Goal: Task Accomplishment & Management: Use online tool/utility

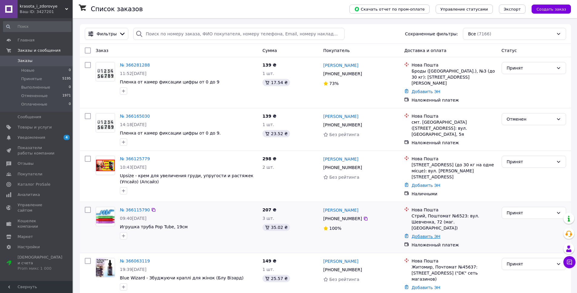
click at [426, 234] on link "Добавить ЭН" at bounding box center [425, 236] width 29 height 5
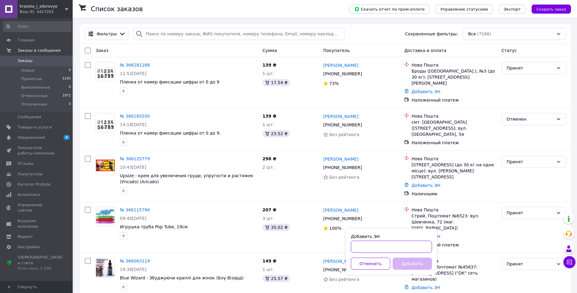
paste input "20451268477953"
type input "20451268477953"
click at [414, 262] on button "Добавить" at bounding box center [412, 264] width 39 height 12
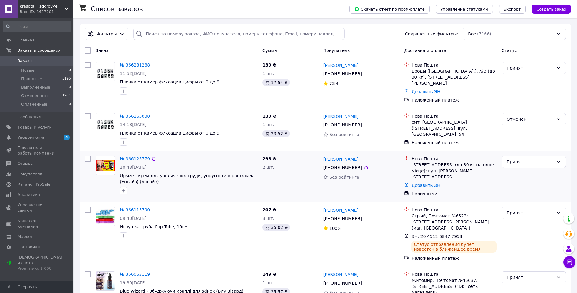
click at [428, 183] on link "Добавить ЭН" at bounding box center [425, 185] width 29 height 5
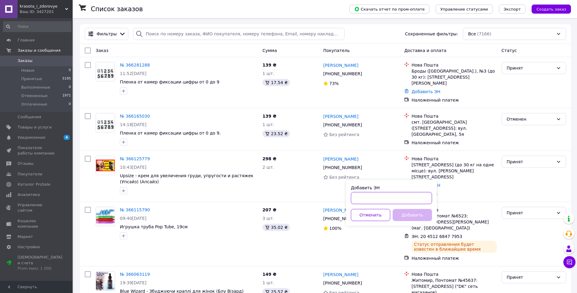
paste input "20451268582894"
type input "20451268582894"
click at [400, 213] on button "Добавить" at bounding box center [412, 215] width 39 height 12
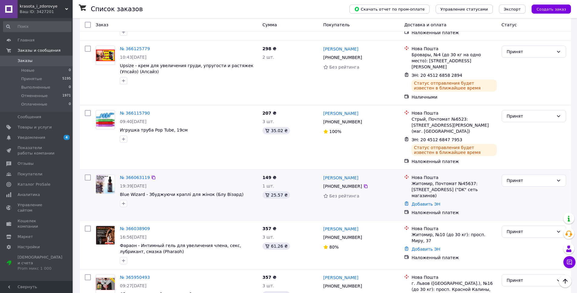
scroll to position [121, 0]
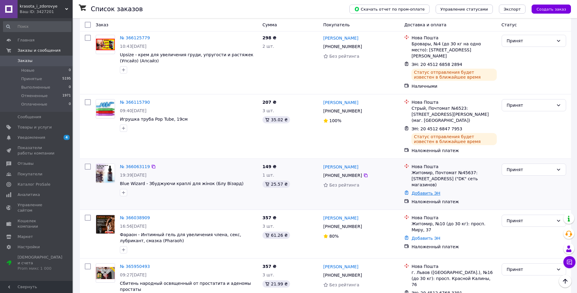
click at [422, 191] on link "Добавить ЭН" at bounding box center [425, 193] width 29 height 5
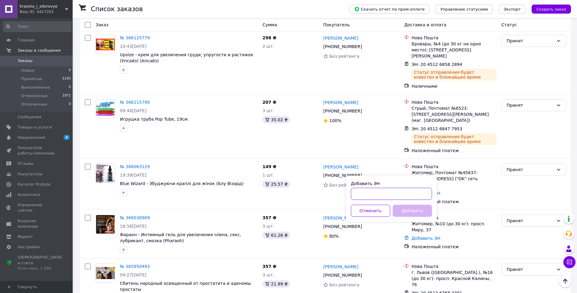
paste input "20451268486662"
type input "20451268486662"
click at [408, 210] on button "Добавить" at bounding box center [412, 211] width 39 height 12
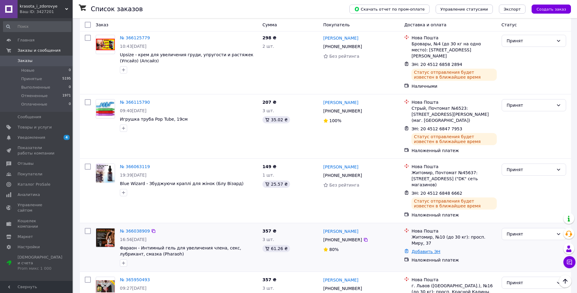
click at [424, 249] on link "Добавить ЭН" at bounding box center [425, 251] width 29 height 5
paste input "20451268412386"
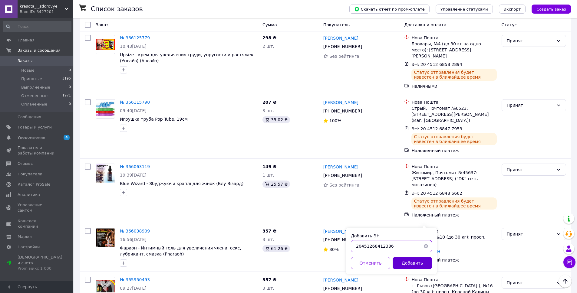
type input "20451268412386"
click at [412, 262] on button "Добавить" at bounding box center [412, 263] width 39 height 12
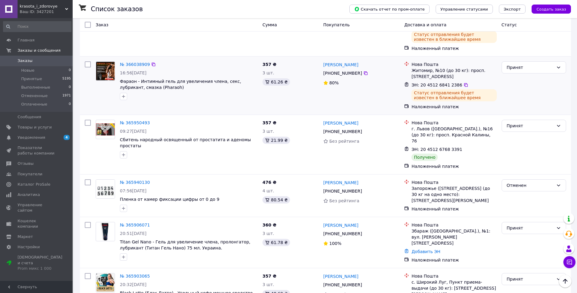
scroll to position [303, 0]
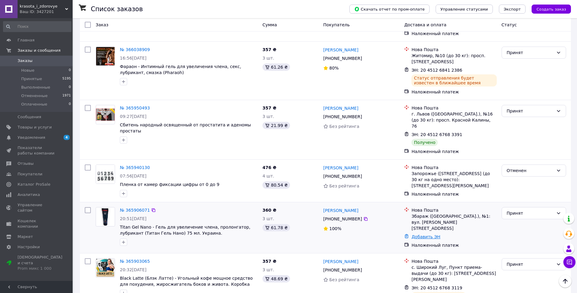
click at [430, 235] on link "Добавить ЭН" at bounding box center [425, 237] width 29 height 5
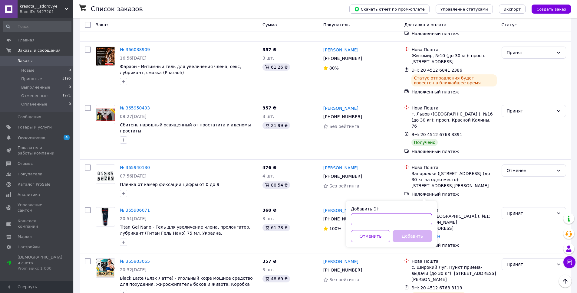
paste input "20451268412489"
type input "20451268412489"
click at [408, 236] on button "Добавить" at bounding box center [412, 236] width 39 height 12
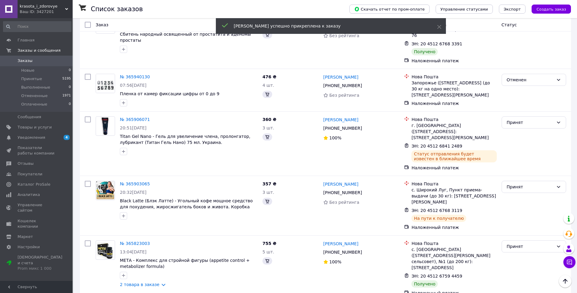
scroll to position [484, 0]
